Goal: Navigation & Orientation: Understand site structure

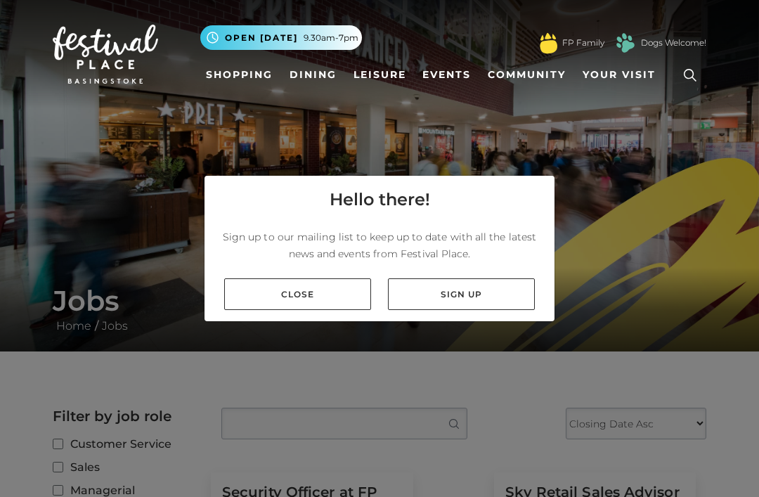
click at [318, 310] on link "Close" at bounding box center [297, 294] width 147 height 32
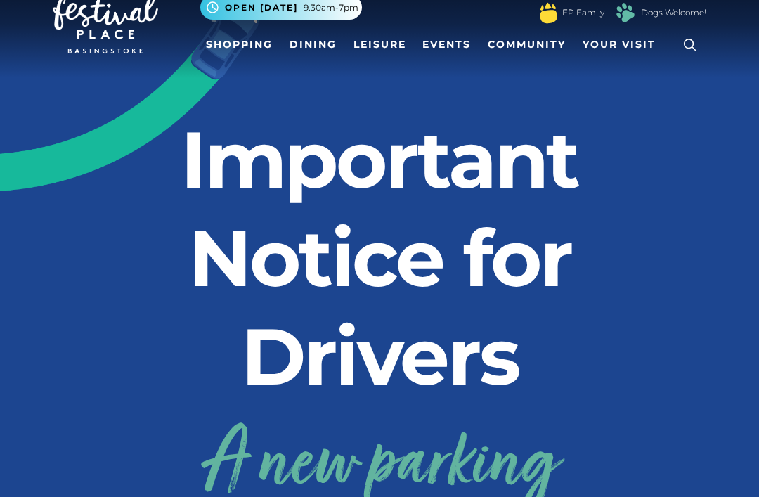
scroll to position [30, 0]
click at [374, 53] on link "Leisure" at bounding box center [380, 45] width 64 height 26
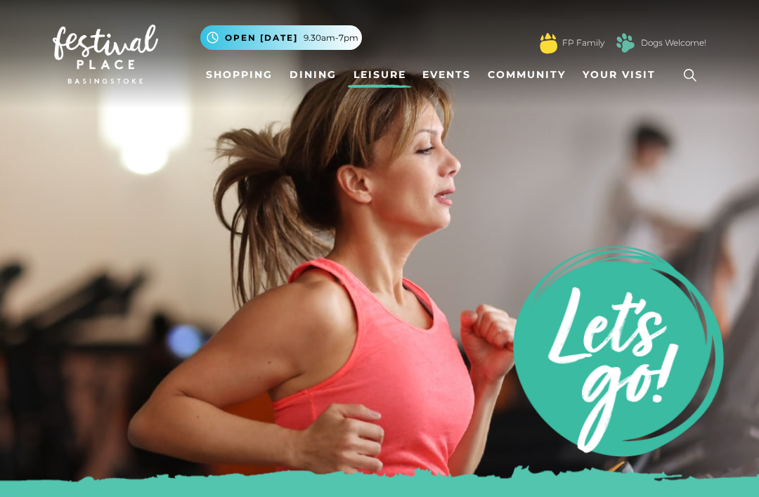
click at [243, 76] on link "Shopping" at bounding box center [239, 75] width 78 height 26
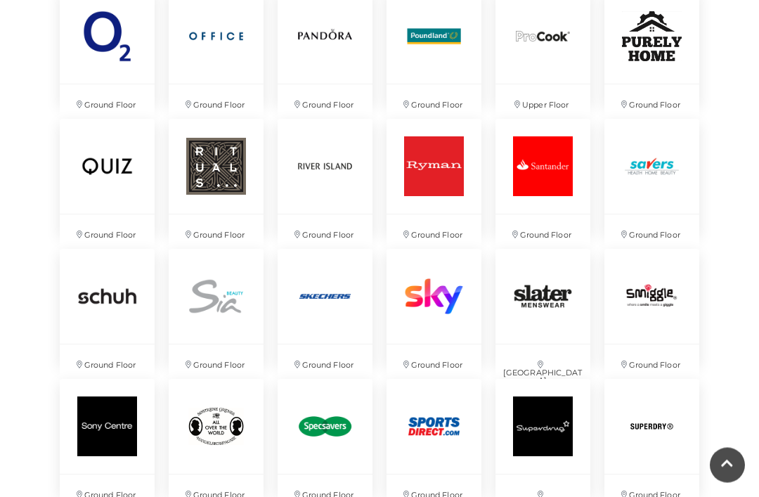
scroll to position [2532, 0]
